Goal: Task Accomplishment & Management: Complete application form

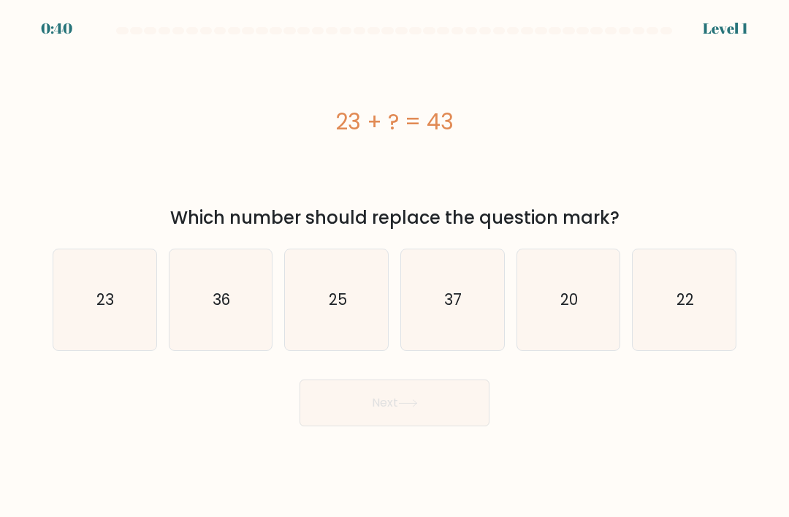
scroll to position [47, 0]
click at [571, 237] on div "a. 23 b. 36 c." at bounding box center [395, 294] width 696 height 114
click at [567, 289] on text "20" at bounding box center [569, 299] width 18 height 21
click at [395, 264] on input "e. 20" at bounding box center [395, 262] width 1 height 7
radio input "true"
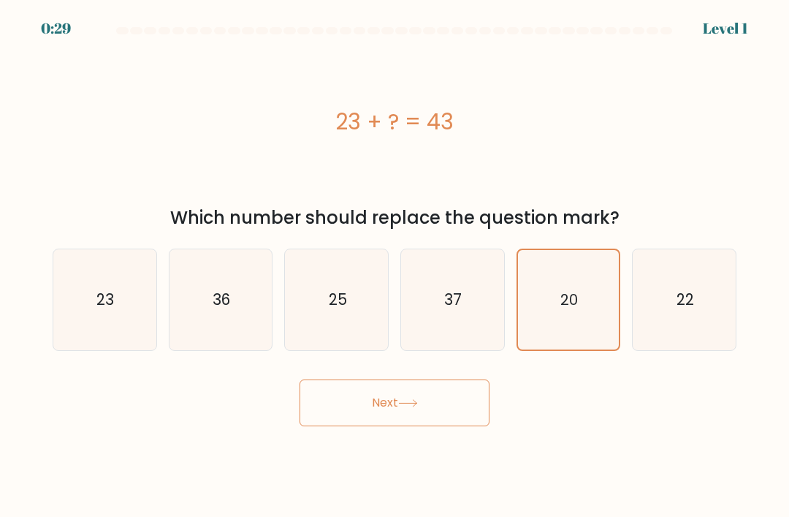
click at [445, 384] on button "Next" at bounding box center [395, 402] width 190 height 47
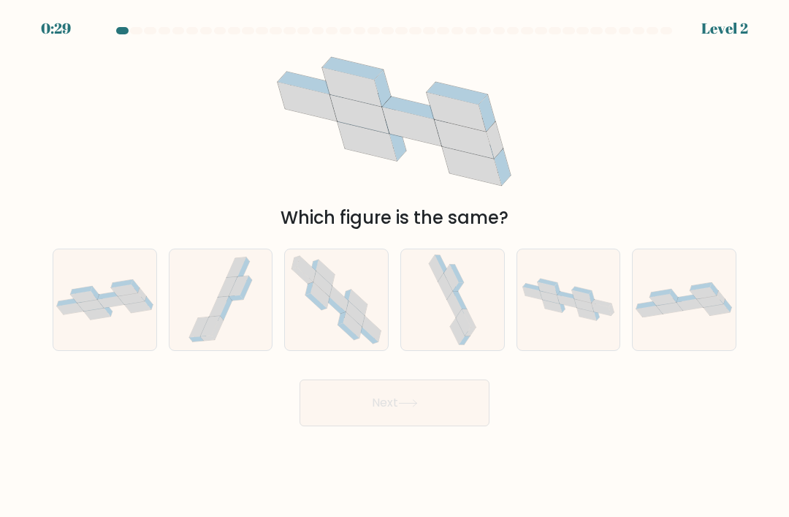
click at [473, 381] on button "Next" at bounding box center [395, 402] width 190 height 47
click at [145, 118] on div "Which figure is the same?" at bounding box center [394, 137] width 701 height 187
click at [200, 134] on div "Which figure is the same?" at bounding box center [394, 137] width 701 height 187
click at [97, 294] on div at bounding box center [105, 299] width 104 height 102
click at [395, 266] on input "a." at bounding box center [395, 262] width 1 height 7
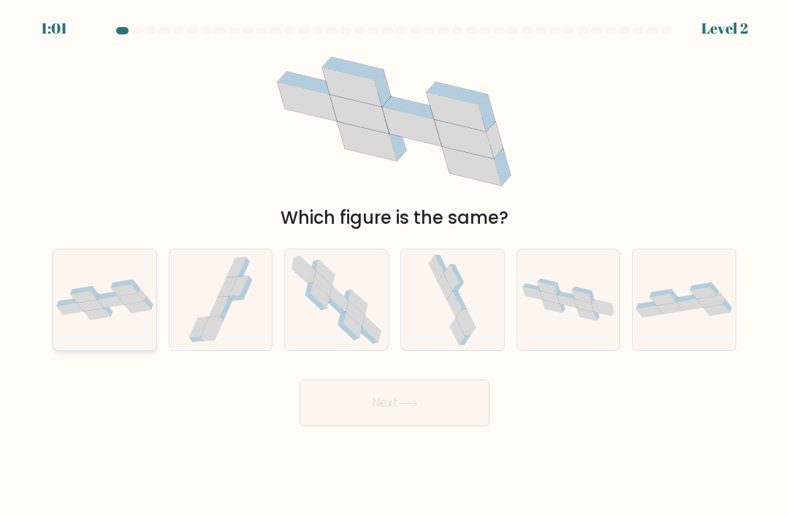
radio input "true"
click at [322, 379] on button "Next" at bounding box center [395, 402] width 190 height 47
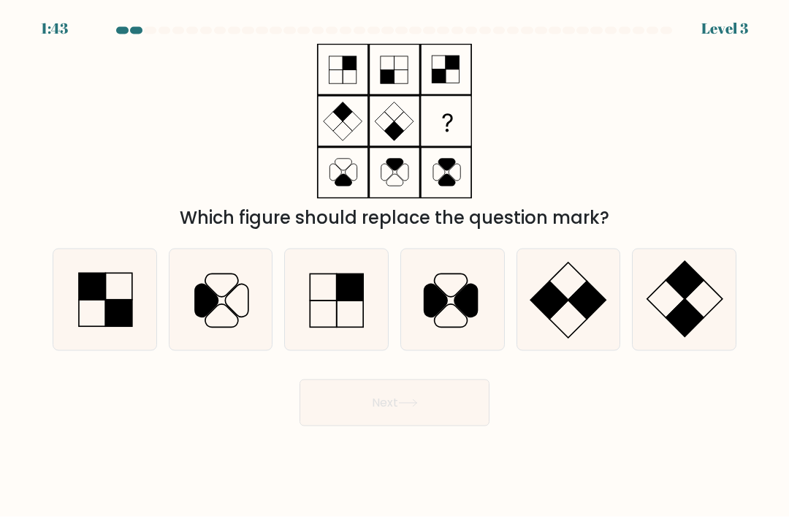
scroll to position [0, 0]
click at [578, 301] on icon at bounding box center [568, 299] width 101 height 101
click at [395, 266] on input "e." at bounding box center [395, 262] width 1 height 7
radio input "true"
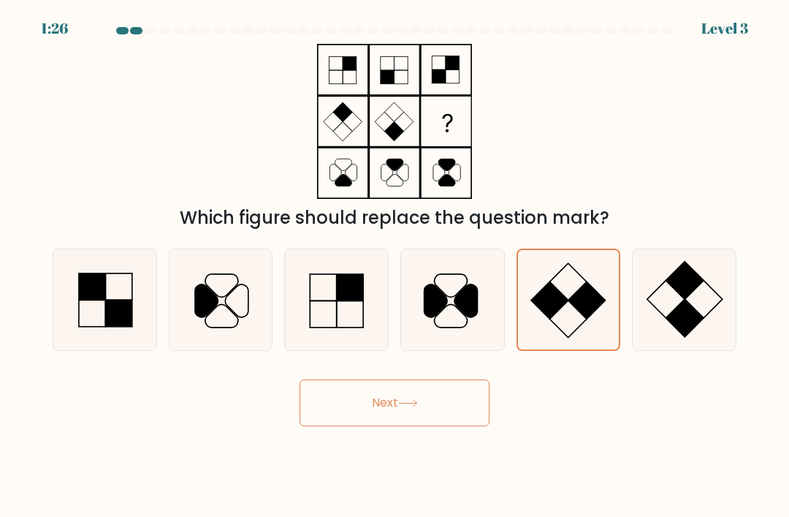
click at [356, 425] on button "Next" at bounding box center [395, 402] width 190 height 47
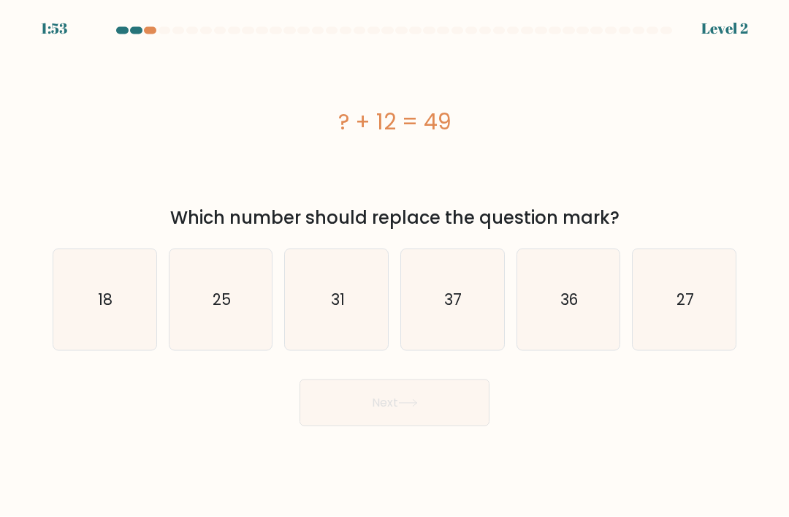
scroll to position [6, 0]
click at [451, 308] on text "37" at bounding box center [454, 299] width 18 height 21
click at [395, 266] on input "d. 37" at bounding box center [395, 262] width 1 height 7
radio input "true"
click at [362, 415] on button "Next" at bounding box center [395, 402] width 190 height 47
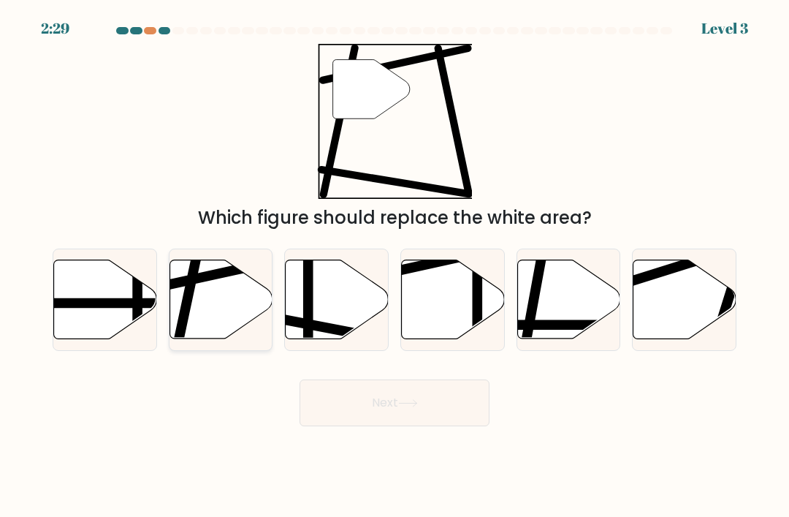
click at [210, 308] on icon at bounding box center [221, 299] width 103 height 79
click at [395, 266] on input "b." at bounding box center [395, 262] width 1 height 7
radio input "true"
click at [348, 405] on button "Next" at bounding box center [395, 402] width 190 height 47
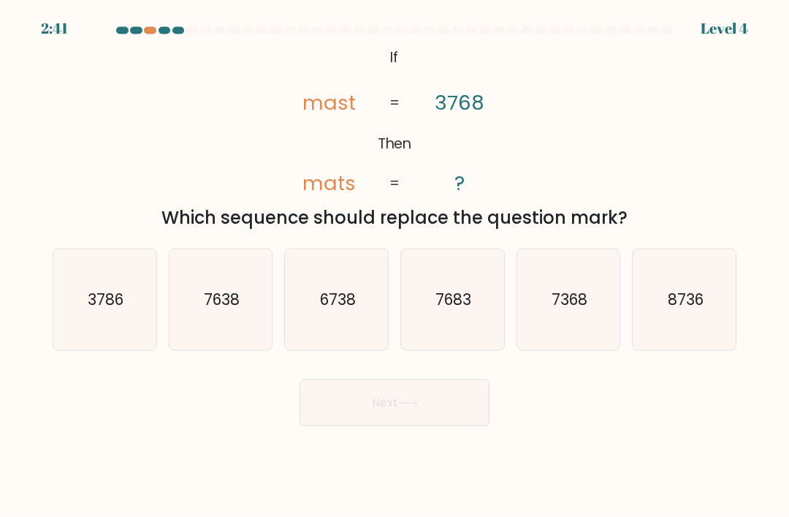
scroll to position [12, 0]
click at [97, 331] on icon "3786" at bounding box center [104, 299] width 101 height 101
click at [395, 266] on input "a. 3786" at bounding box center [395, 262] width 1 height 7
radio input "true"
click at [407, 414] on button "Next" at bounding box center [395, 402] width 190 height 47
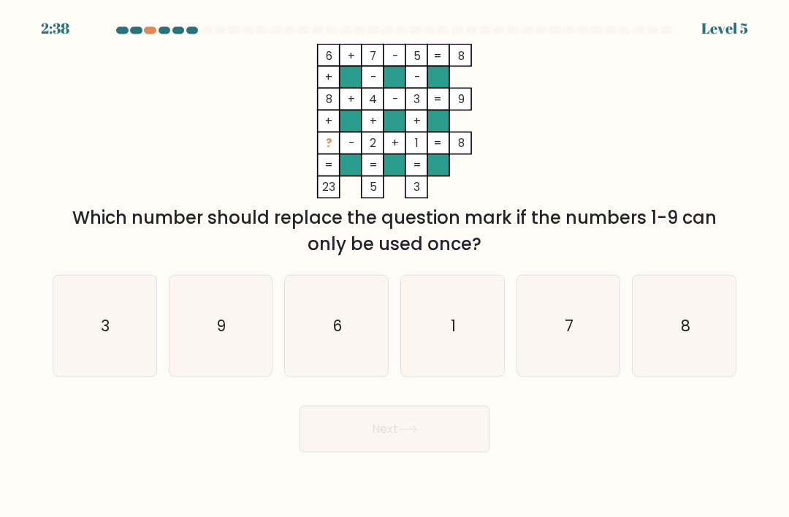
scroll to position [17, 0]
click at [327, 448] on button "Next" at bounding box center [395, 428] width 190 height 47
click at [198, 338] on icon "9" at bounding box center [220, 325] width 101 height 101
click at [395, 266] on input "b. 9" at bounding box center [395, 262] width 1 height 7
radio input "true"
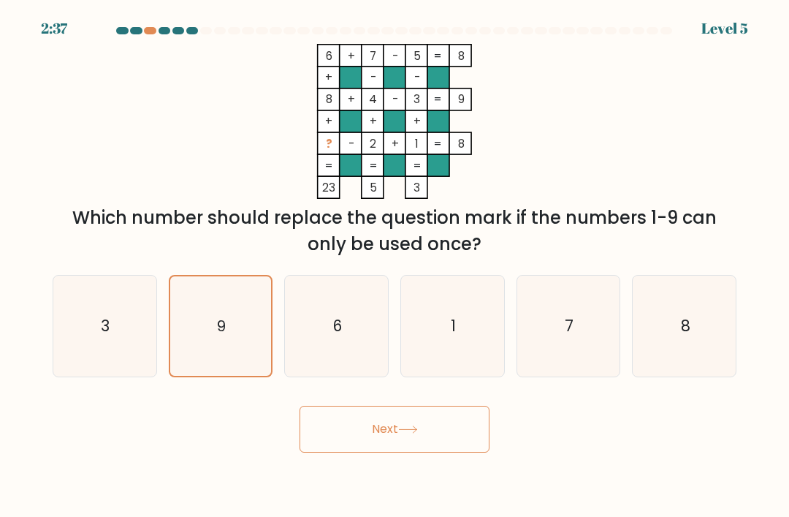
click at [325, 446] on button "Next" at bounding box center [395, 428] width 190 height 47
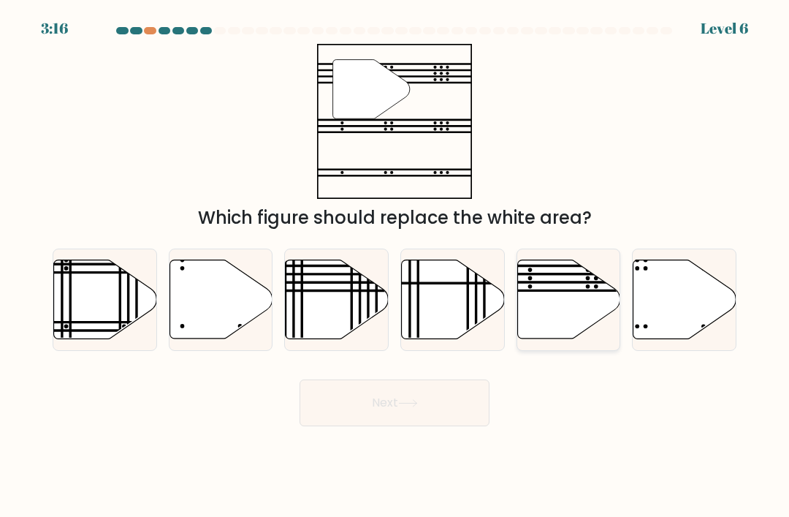
click at [563, 278] on icon at bounding box center [568, 299] width 103 height 79
click at [395, 266] on input "e." at bounding box center [395, 262] width 1 height 7
radio input "true"
click at [435, 384] on button "Next" at bounding box center [395, 402] width 190 height 47
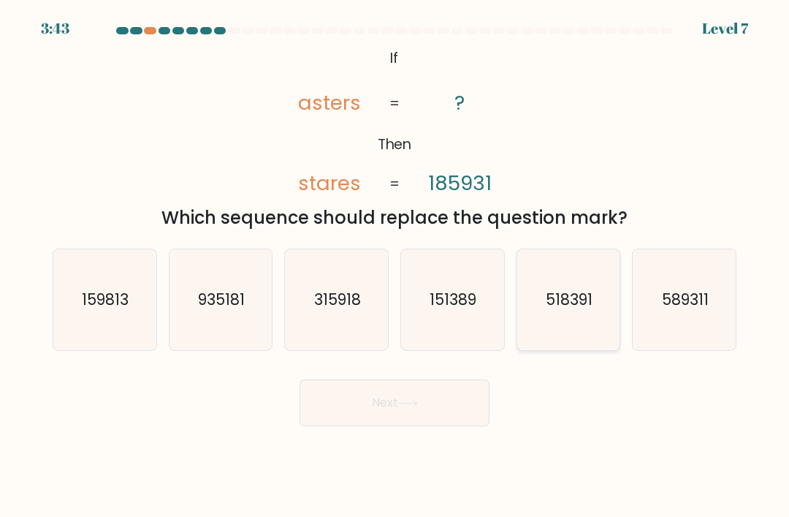
click at [579, 305] on text "518391" at bounding box center [569, 299] width 47 height 21
click at [395, 266] on input "e. 518391" at bounding box center [395, 262] width 1 height 7
radio input "true"
click at [414, 421] on button "Next" at bounding box center [395, 402] width 190 height 47
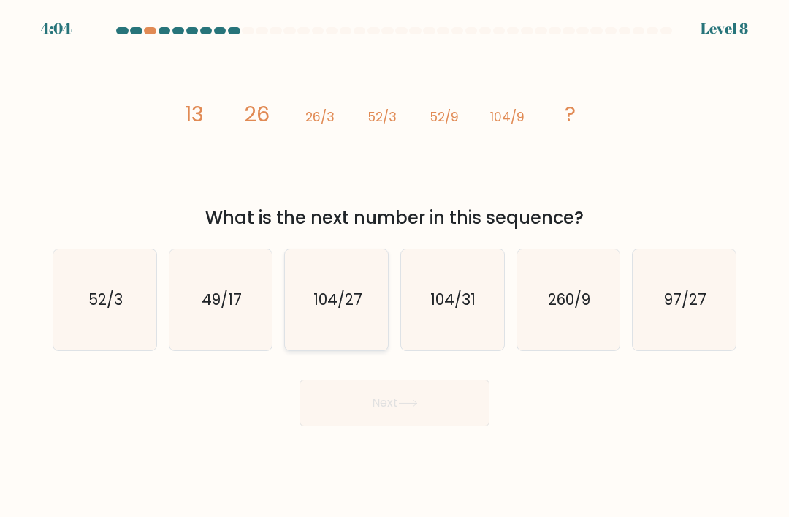
click at [357, 275] on icon "104/27" at bounding box center [336, 299] width 101 height 101
click at [395, 266] on input "c. 104/27" at bounding box center [395, 262] width 1 height 7
radio input "true"
click at [484, 390] on button "Next" at bounding box center [395, 402] width 190 height 47
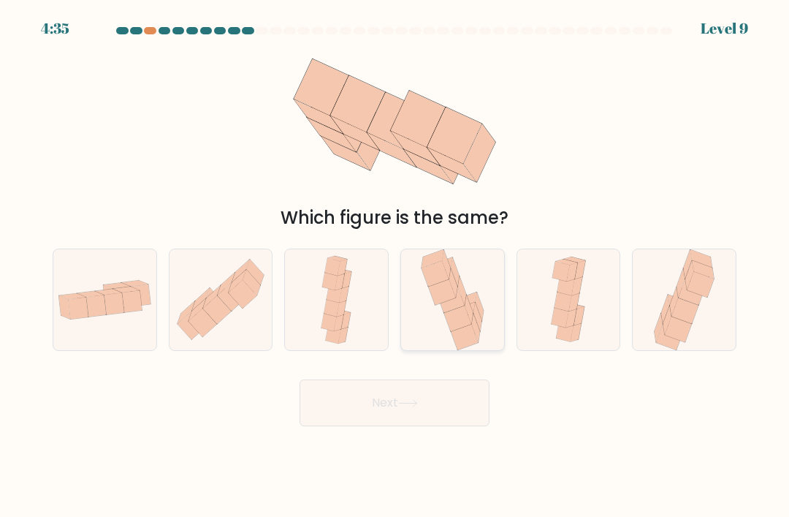
click at [449, 289] on icon at bounding box center [441, 292] width 27 height 26
click at [395, 266] on input "d." at bounding box center [395, 262] width 1 height 7
radio input "true"
click at [464, 403] on button "Next" at bounding box center [395, 402] width 190 height 47
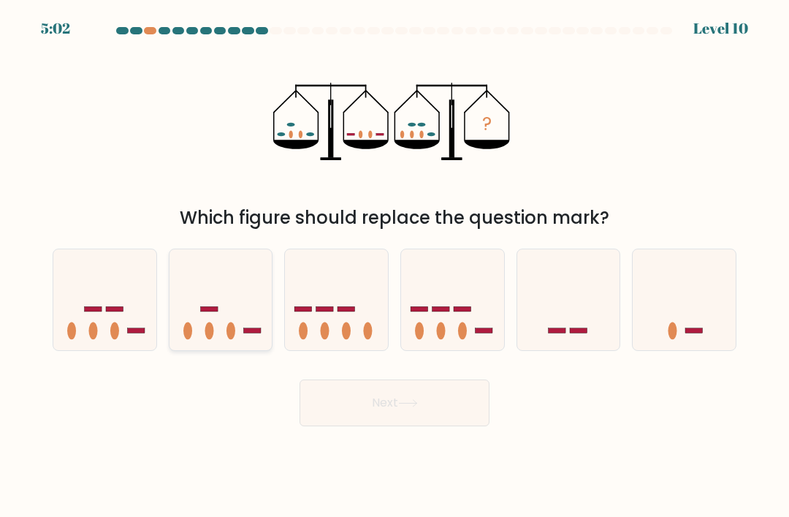
click at [226, 265] on icon at bounding box center [221, 299] width 103 height 85
click at [395, 265] on input "b." at bounding box center [395, 262] width 1 height 7
radio input "true"
click at [425, 400] on button "Next" at bounding box center [395, 402] width 190 height 47
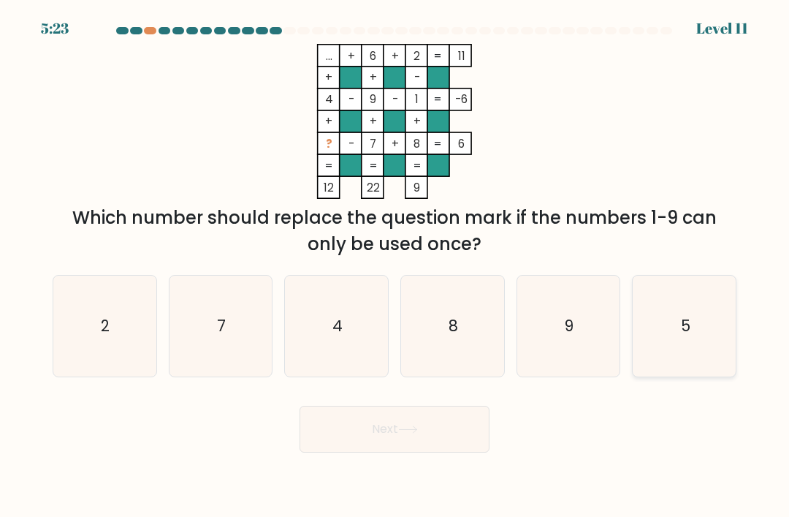
click at [687, 322] on text "5" at bounding box center [684, 325] width 9 height 21
click at [395, 266] on input "f. 5" at bounding box center [395, 262] width 1 height 7
radio input "true"
click at [438, 405] on button "Next" at bounding box center [395, 428] width 190 height 47
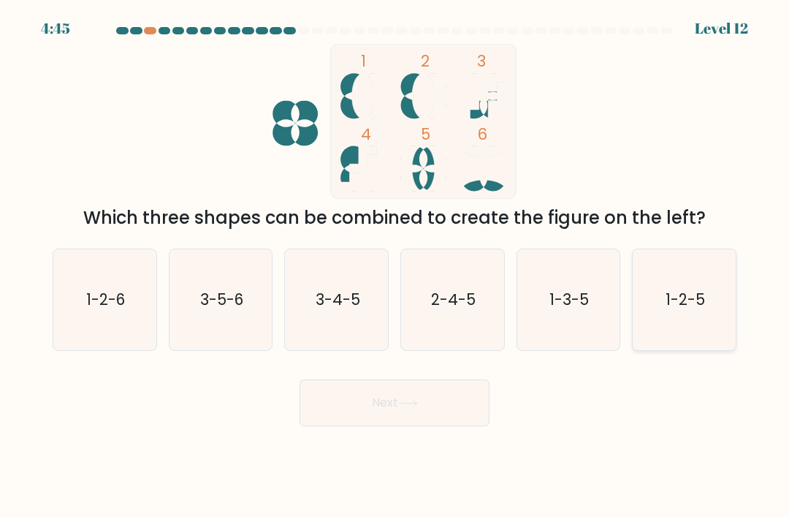
click at [686, 311] on icon "1-2-5" at bounding box center [684, 299] width 101 height 101
click at [395, 266] on input "f. 1-2-5" at bounding box center [395, 262] width 1 height 7
radio input "true"
click at [395, 416] on button "Next" at bounding box center [395, 402] width 190 height 47
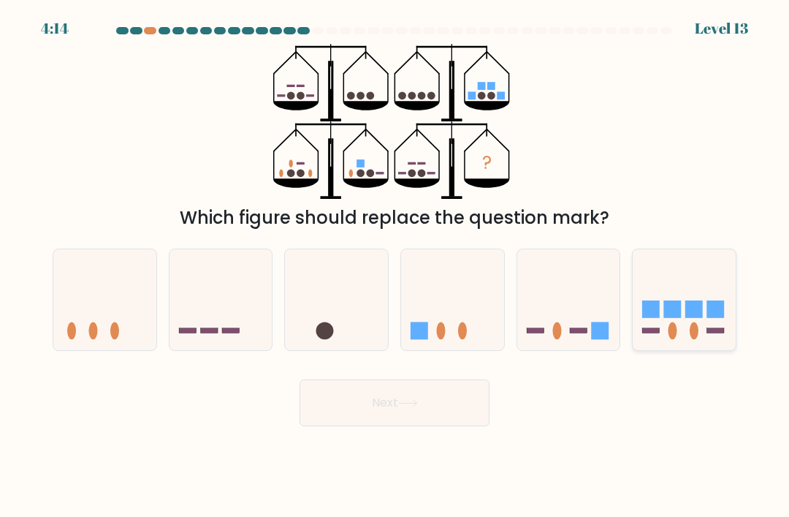
click at [695, 293] on icon at bounding box center [684, 299] width 103 height 85
click at [395, 266] on input "f." at bounding box center [395, 262] width 1 height 7
radio input "true"
click at [417, 410] on button "Next" at bounding box center [395, 402] width 190 height 47
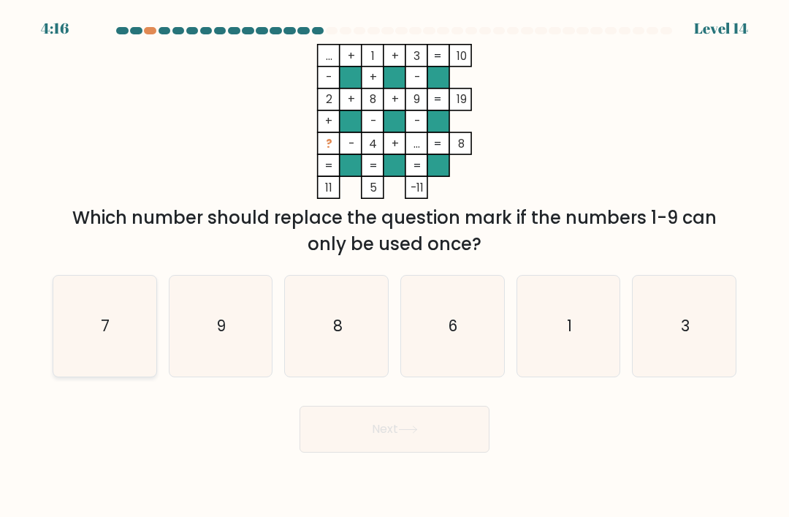
click at [80, 330] on icon "7" at bounding box center [104, 325] width 101 height 101
click at [395, 266] on input "a. 7" at bounding box center [395, 262] width 1 height 7
radio input "true"
click at [425, 449] on button "Next" at bounding box center [395, 428] width 190 height 47
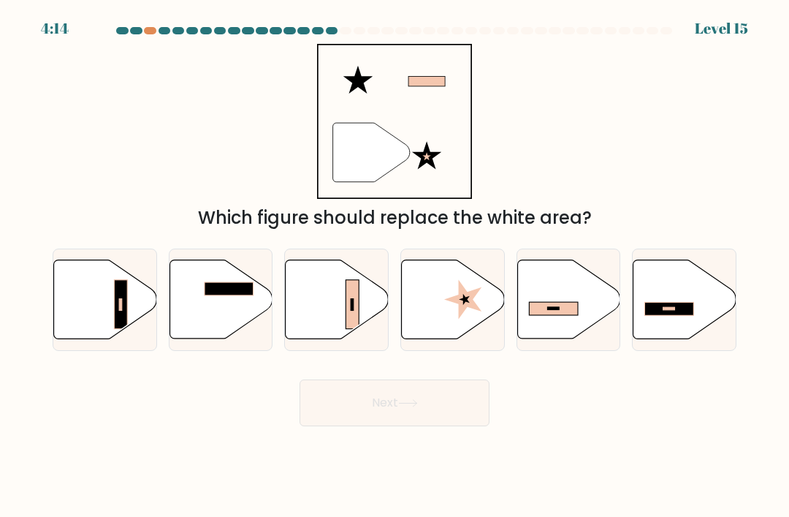
click at [467, 438] on body "4:14 Level 15" at bounding box center [394, 258] width 789 height 517
click at [557, 302] on rect at bounding box center [553, 308] width 49 height 13
click at [395, 266] on input "e." at bounding box center [395, 262] width 1 height 7
radio input "true"
click at [434, 416] on button "Next" at bounding box center [395, 402] width 190 height 47
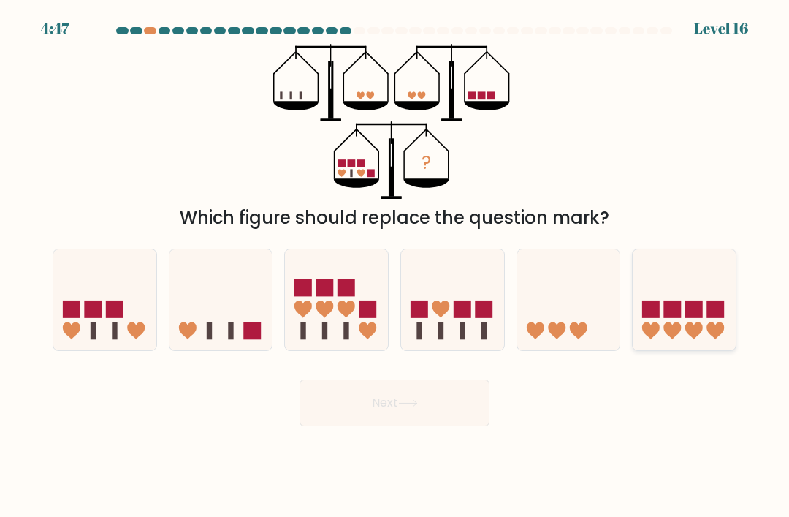
click at [669, 310] on rect at bounding box center [673, 309] width 18 height 18
click at [395, 266] on input "f." at bounding box center [395, 262] width 1 height 7
radio input "true"
click at [346, 404] on button "Next" at bounding box center [395, 402] width 190 height 47
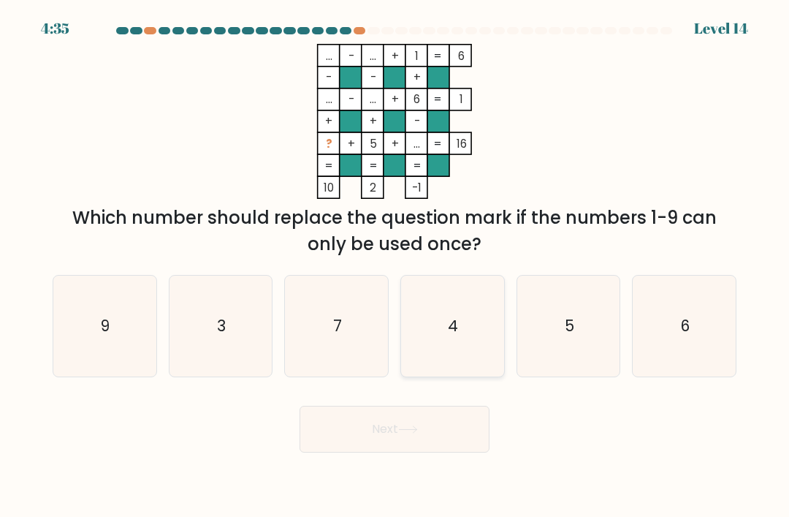
click at [441, 322] on icon "4" at bounding box center [452, 325] width 101 height 101
click at [395, 266] on input "d. 4" at bounding box center [395, 262] width 1 height 7
radio input "true"
click at [408, 441] on button "Next" at bounding box center [395, 428] width 190 height 47
click at [399, 444] on button "Next" at bounding box center [395, 428] width 190 height 47
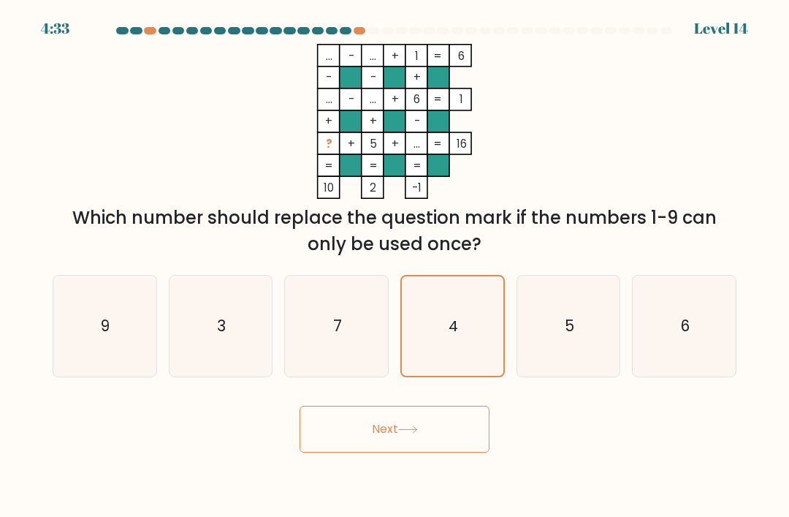
click at [417, 425] on icon at bounding box center [408, 429] width 20 height 8
click at [418, 440] on button "Next" at bounding box center [395, 428] width 190 height 47
click at [430, 425] on button "Next" at bounding box center [395, 428] width 190 height 47
click at [414, 437] on button "Next" at bounding box center [395, 428] width 190 height 47
click at [413, 437] on button "Next" at bounding box center [395, 428] width 190 height 47
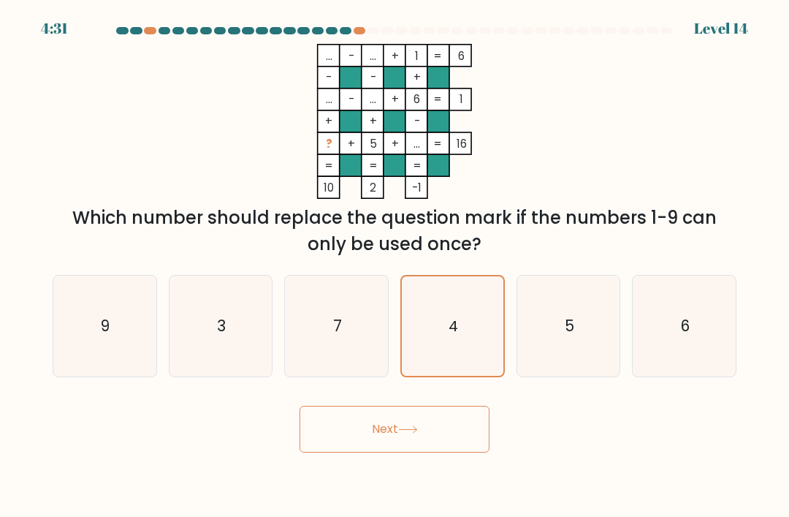
click at [417, 436] on button "Next" at bounding box center [395, 428] width 190 height 47
click at [416, 435] on button "Next" at bounding box center [395, 428] width 190 height 47
click at [378, 423] on button "Next" at bounding box center [395, 428] width 190 height 47
click at [360, 415] on button "Next" at bounding box center [395, 428] width 190 height 47
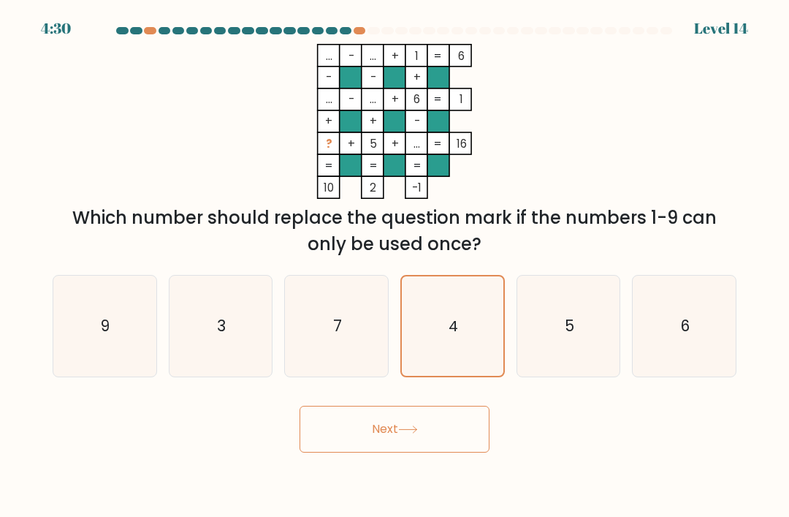
click at [383, 395] on div "Next" at bounding box center [394, 424] width 701 height 58
click at [382, 446] on button "Next" at bounding box center [395, 428] width 190 height 47
click at [381, 445] on button "Next" at bounding box center [395, 428] width 190 height 47
click at [370, 452] on button "Next" at bounding box center [395, 428] width 190 height 47
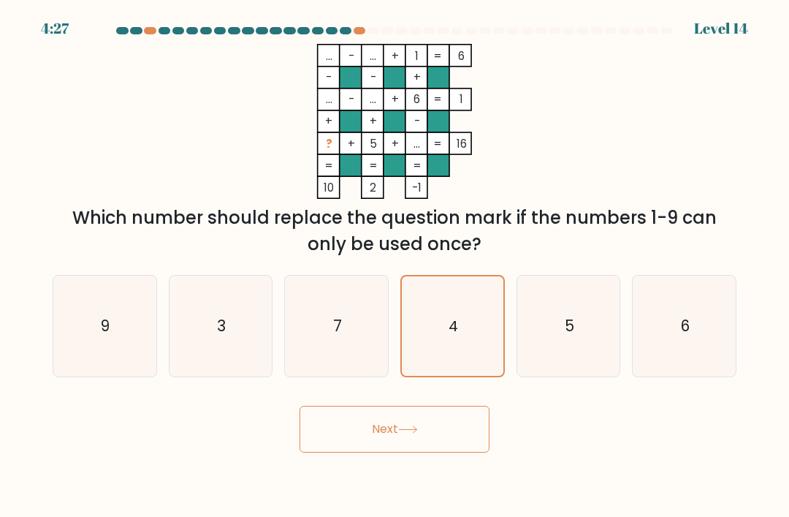
click at [361, 445] on button "Next" at bounding box center [395, 428] width 190 height 47
click at [555, 332] on icon "5" at bounding box center [568, 325] width 101 height 101
click at [395, 266] on input "e. 5" at bounding box center [395, 262] width 1 height 7
radio input "true"
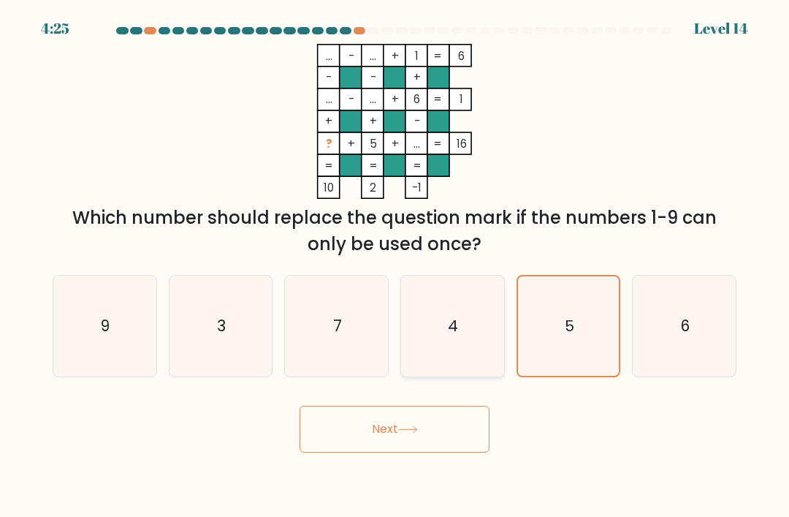
click at [443, 356] on icon "4" at bounding box center [452, 325] width 101 height 101
click at [395, 266] on input "d. 4" at bounding box center [395, 262] width 1 height 7
radio input "true"
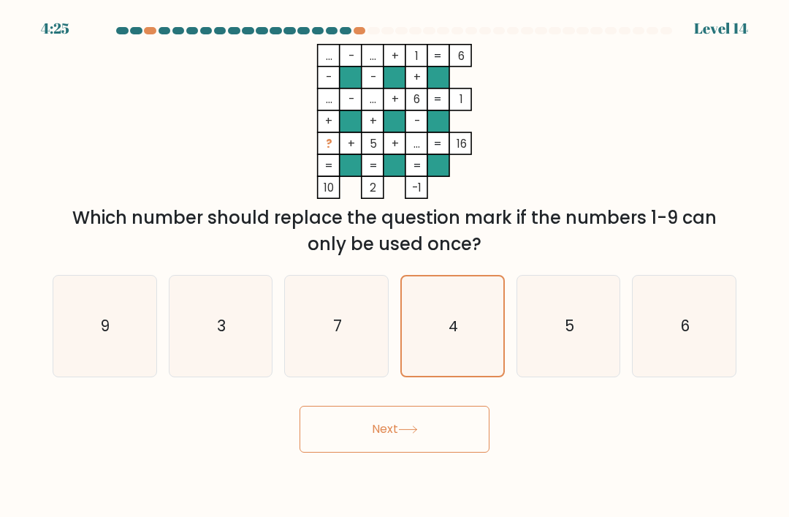
click at [323, 452] on button "Next" at bounding box center [395, 428] width 190 height 47
click at [340, 452] on button "Next" at bounding box center [395, 428] width 190 height 47
click at [375, 452] on button "Next" at bounding box center [395, 428] width 190 height 47
click at [374, 452] on button "Next" at bounding box center [395, 428] width 190 height 47
click at [367, 452] on button "Next" at bounding box center [395, 428] width 190 height 47
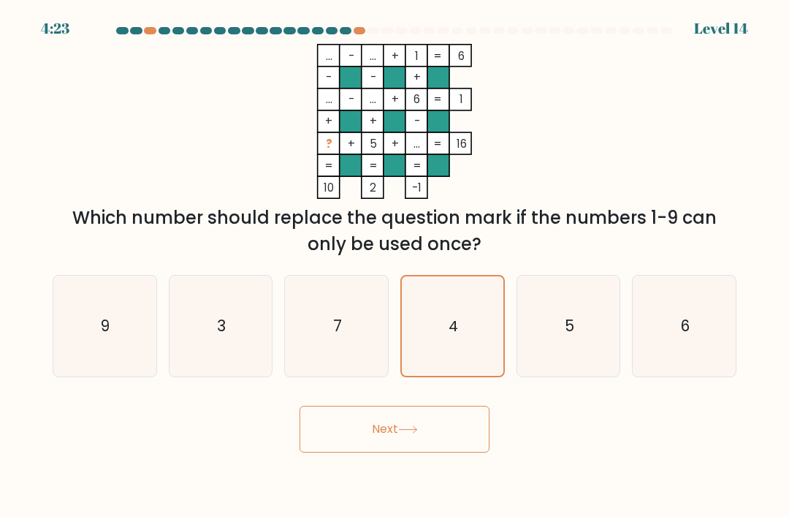
click at [373, 473] on body "4:23 Level 14" at bounding box center [394, 258] width 789 height 517
click at [367, 481] on body "4:22 Level 14" at bounding box center [394, 258] width 789 height 517
click at [359, 484] on body "4:22 Level 14" at bounding box center [394, 258] width 789 height 517
click at [338, 452] on button "Next" at bounding box center [395, 428] width 190 height 47
click at [343, 478] on body "4:20 Level 14" at bounding box center [394, 258] width 789 height 517
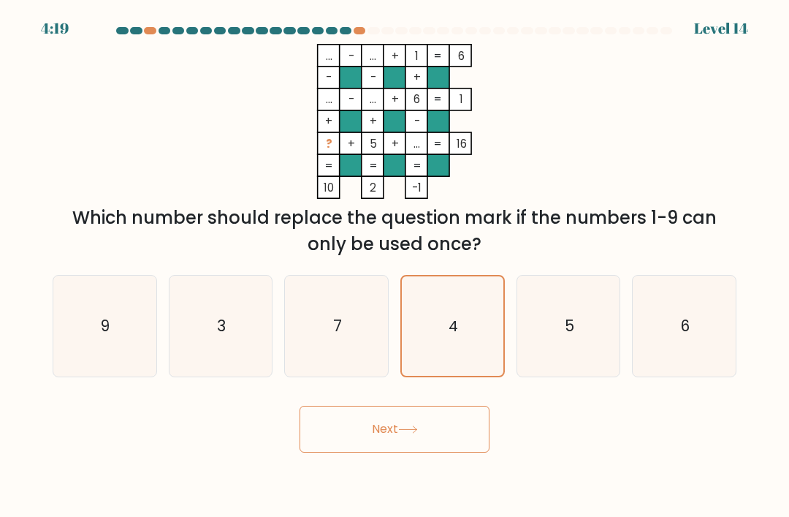
click at [361, 452] on button "Next" at bounding box center [395, 428] width 190 height 47
click at [450, 452] on button "Next" at bounding box center [395, 428] width 190 height 47
click at [422, 445] on button "Next" at bounding box center [395, 428] width 190 height 47
